Goal: Task Accomplishment & Management: Manage account settings

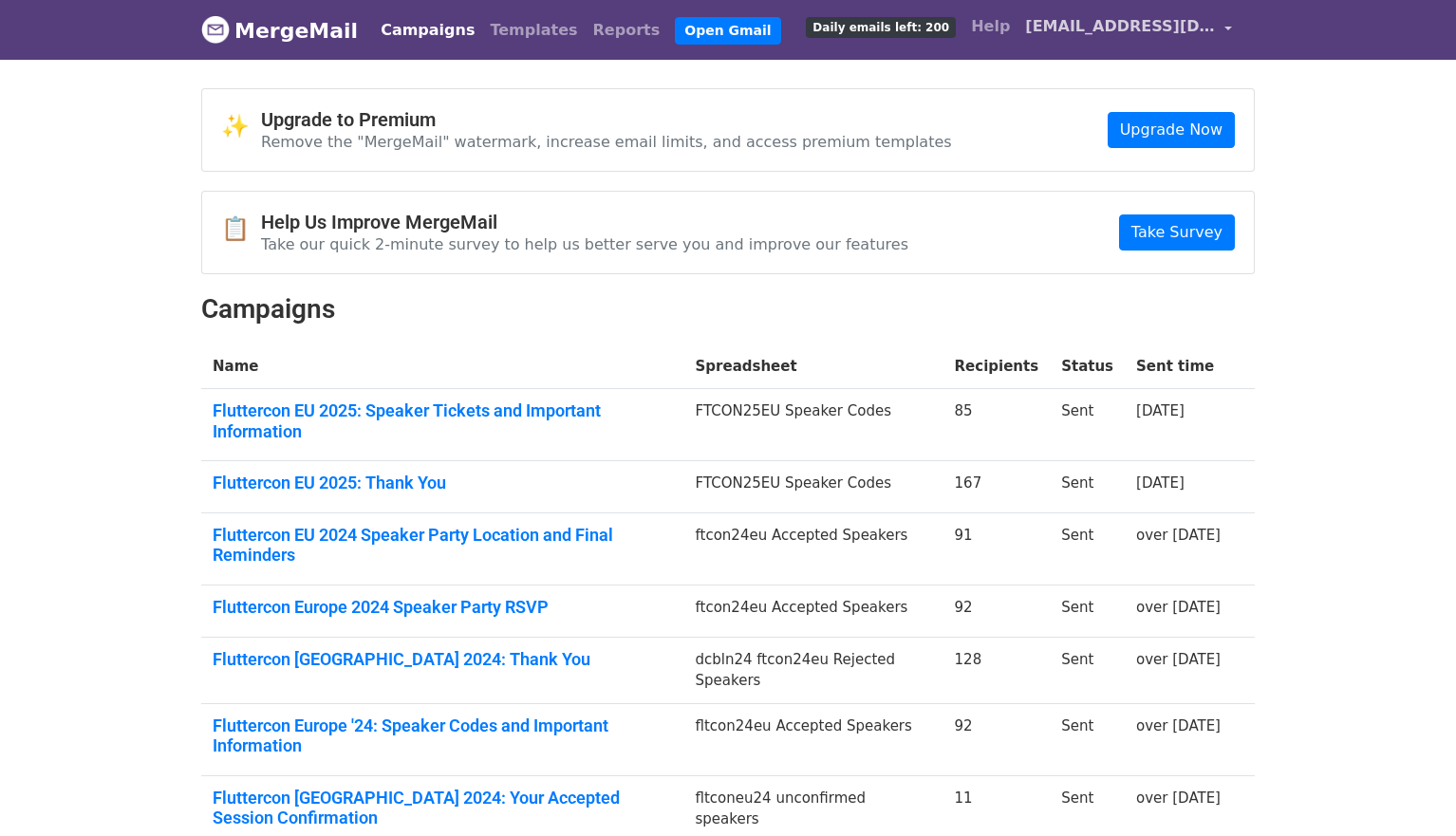
click at [1126, 29] on span "fluttercon@droidcon.de" at bounding box center [1120, 26] width 190 height 23
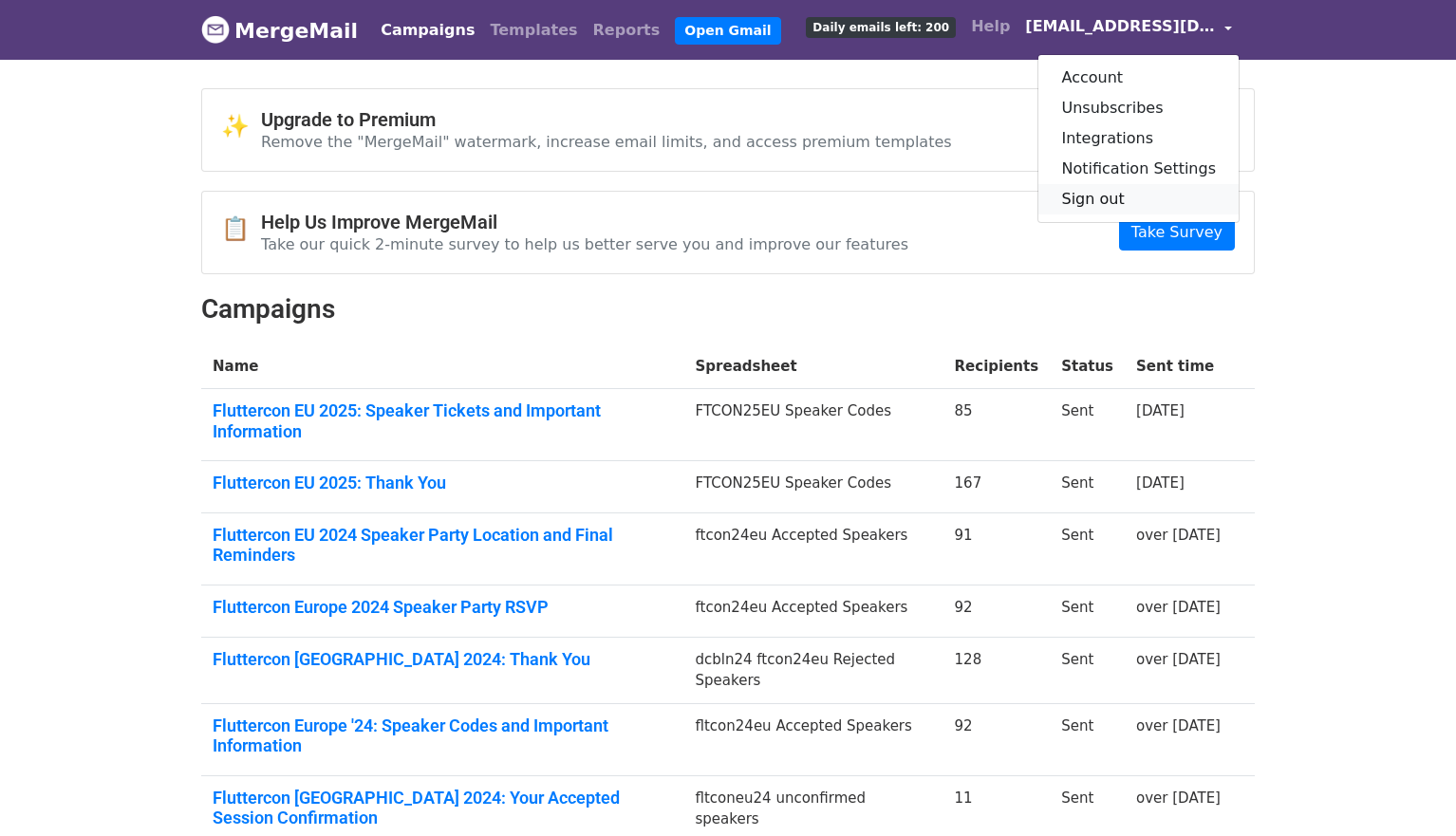
click at [1109, 193] on link "Sign out" at bounding box center [1139, 200] width 201 height 30
